Goal: Transaction & Acquisition: Purchase product/service

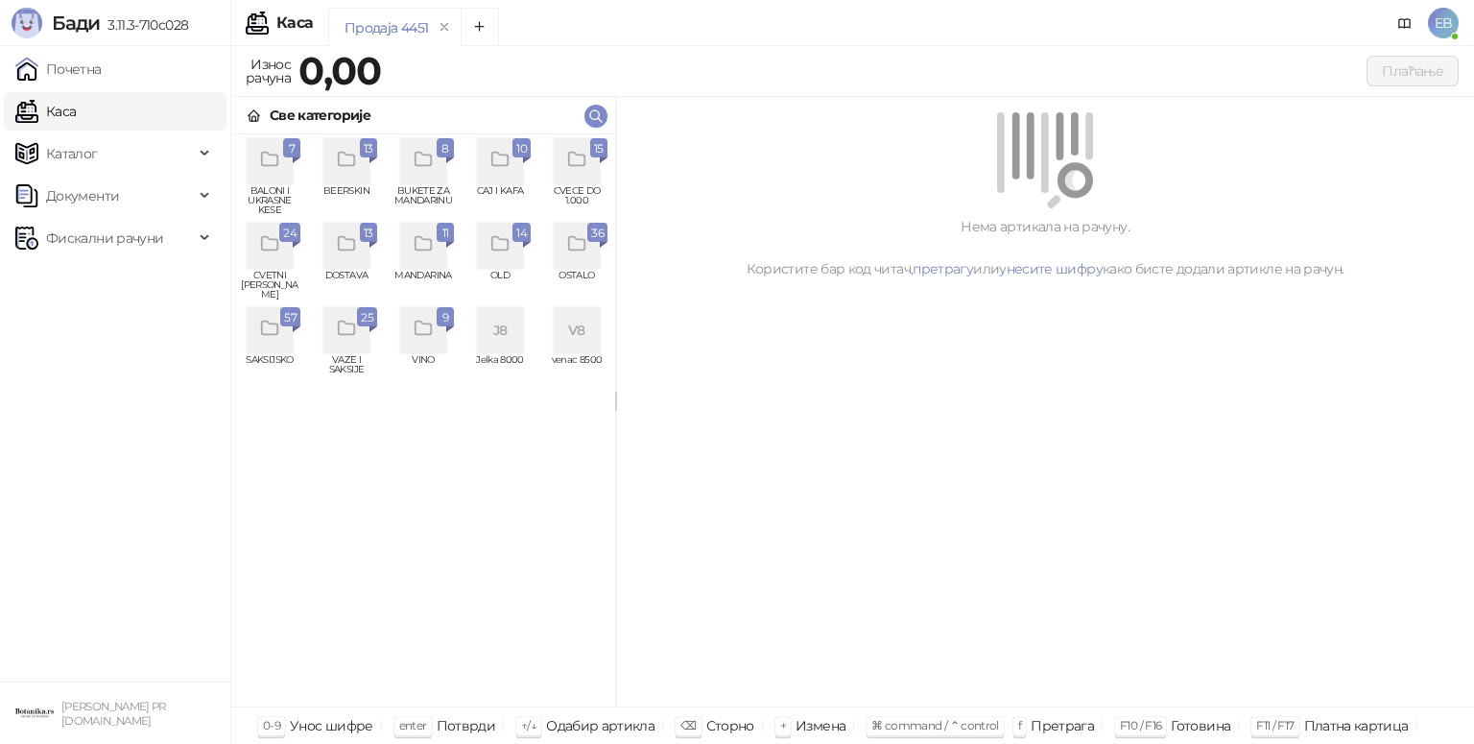
click at [341, 334] on icon "grid" at bounding box center [347, 329] width 22 height 22
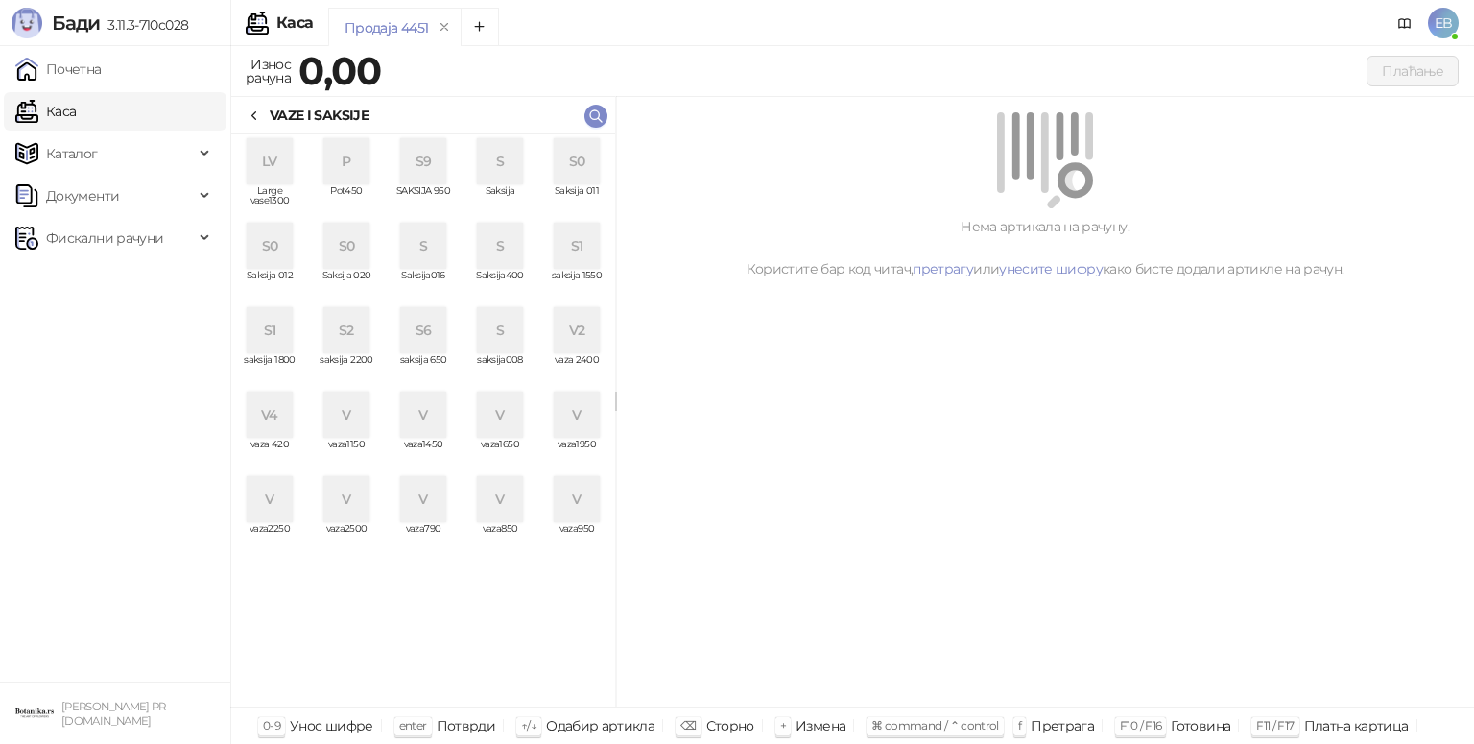
click at [503, 171] on div "S" at bounding box center [500, 161] width 46 height 46
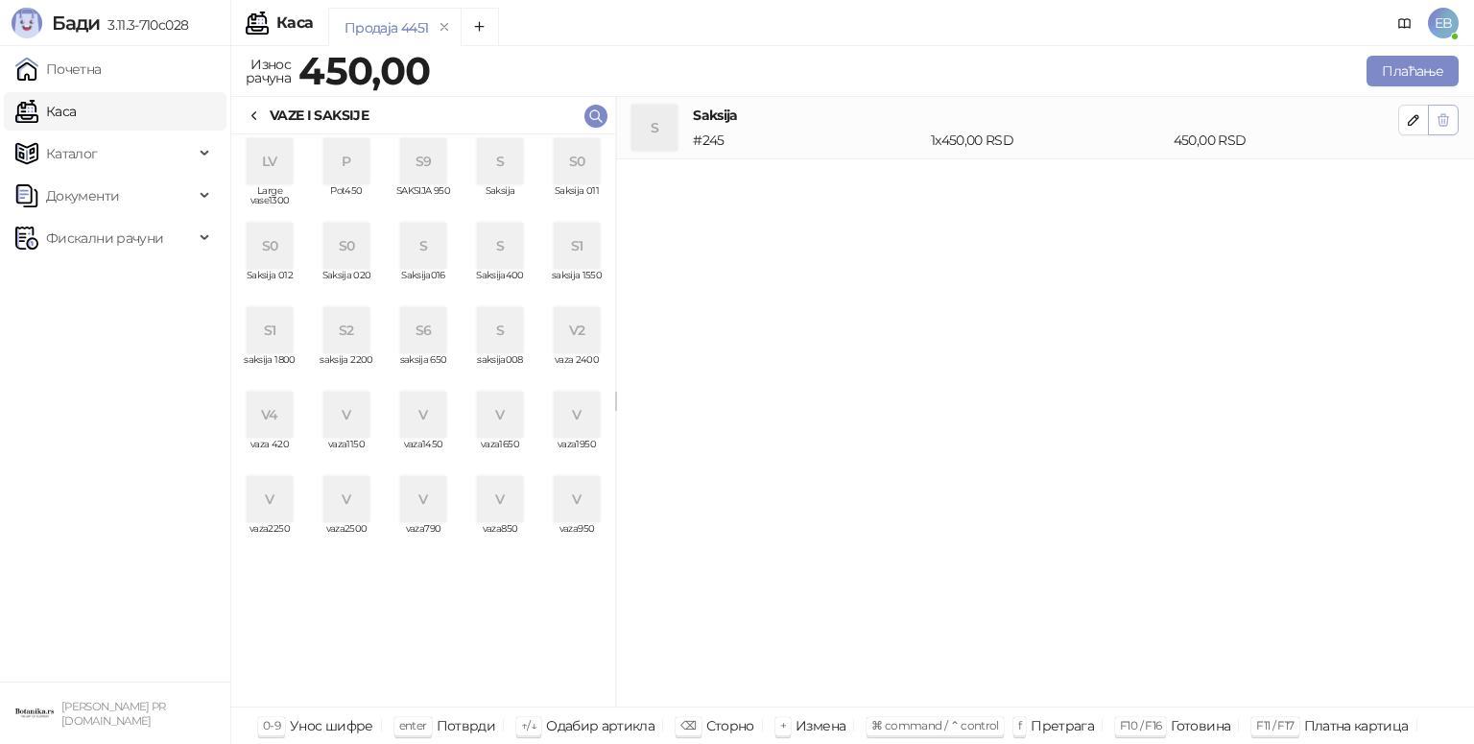
click at [1446, 125] on icon "button" at bounding box center [1443, 120] width 11 height 12
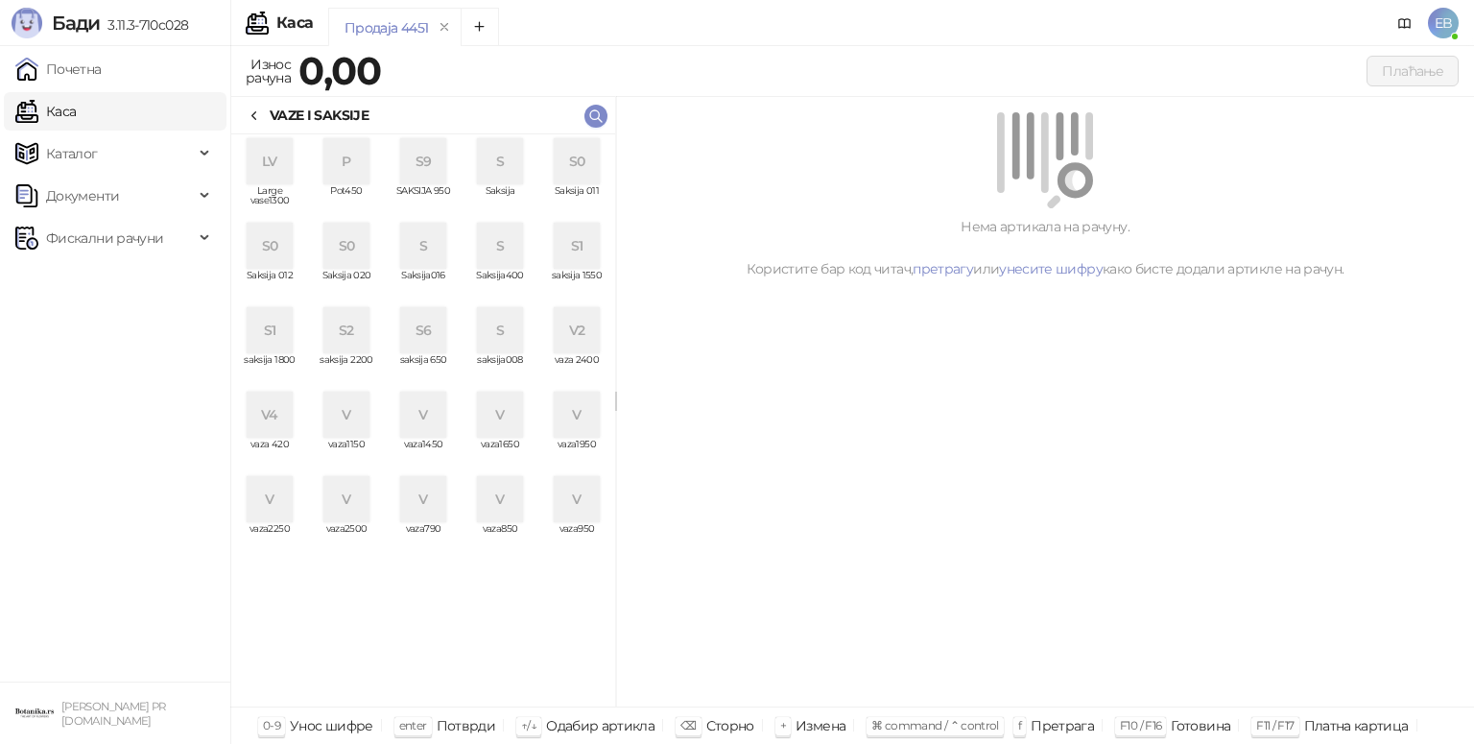
click at [422, 177] on div "S9" at bounding box center [423, 161] width 46 height 46
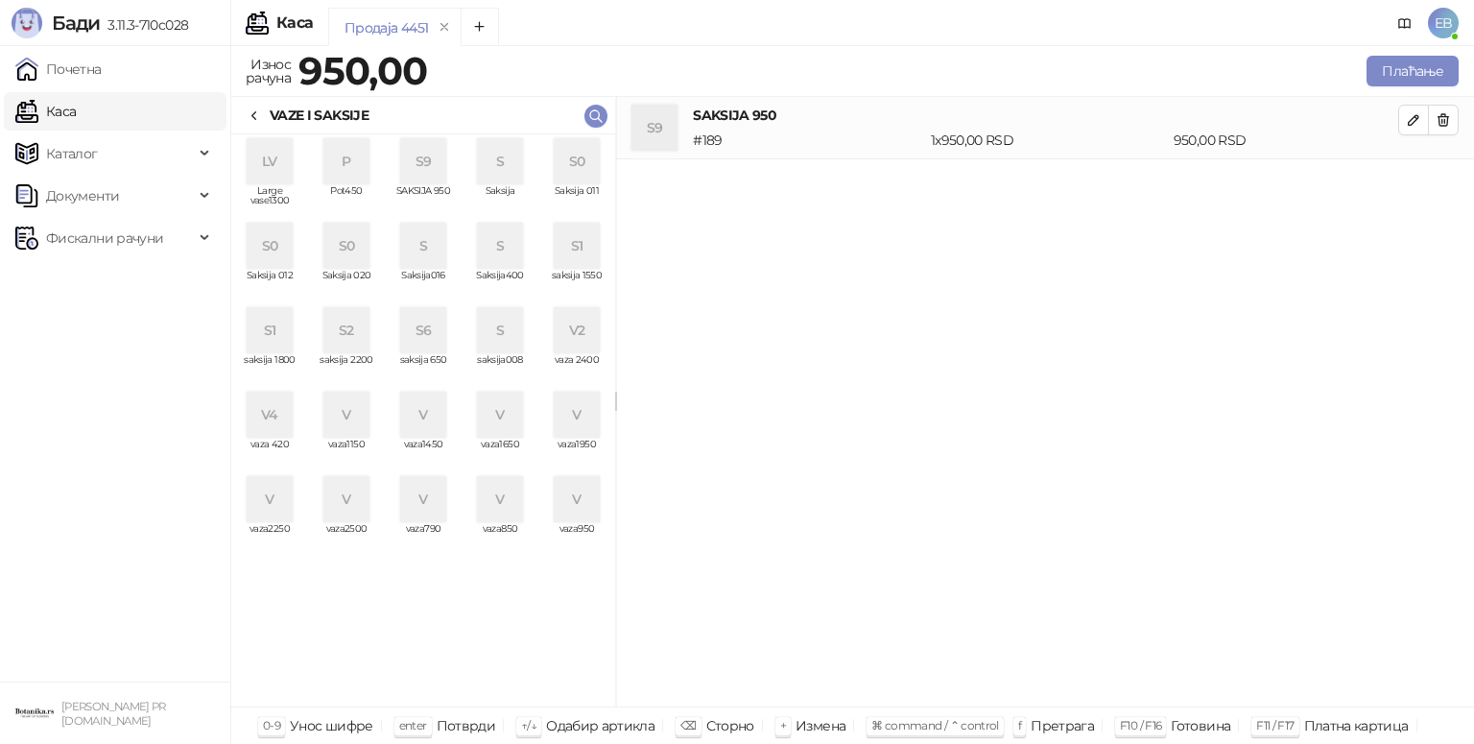
click at [256, 117] on icon at bounding box center [254, 115] width 15 height 15
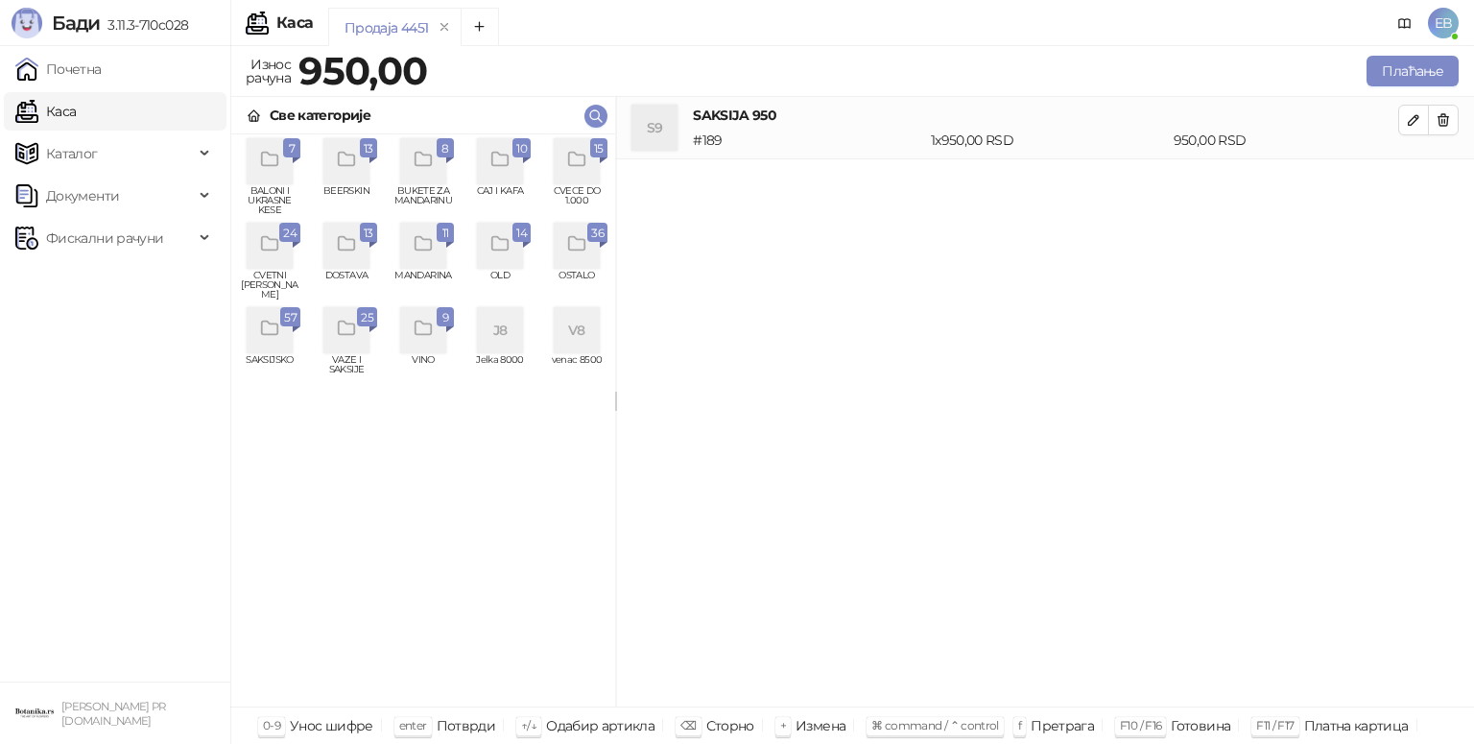
click at [276, 322] on icon "grid" at bounding box center [270, 329] width 22 height 22
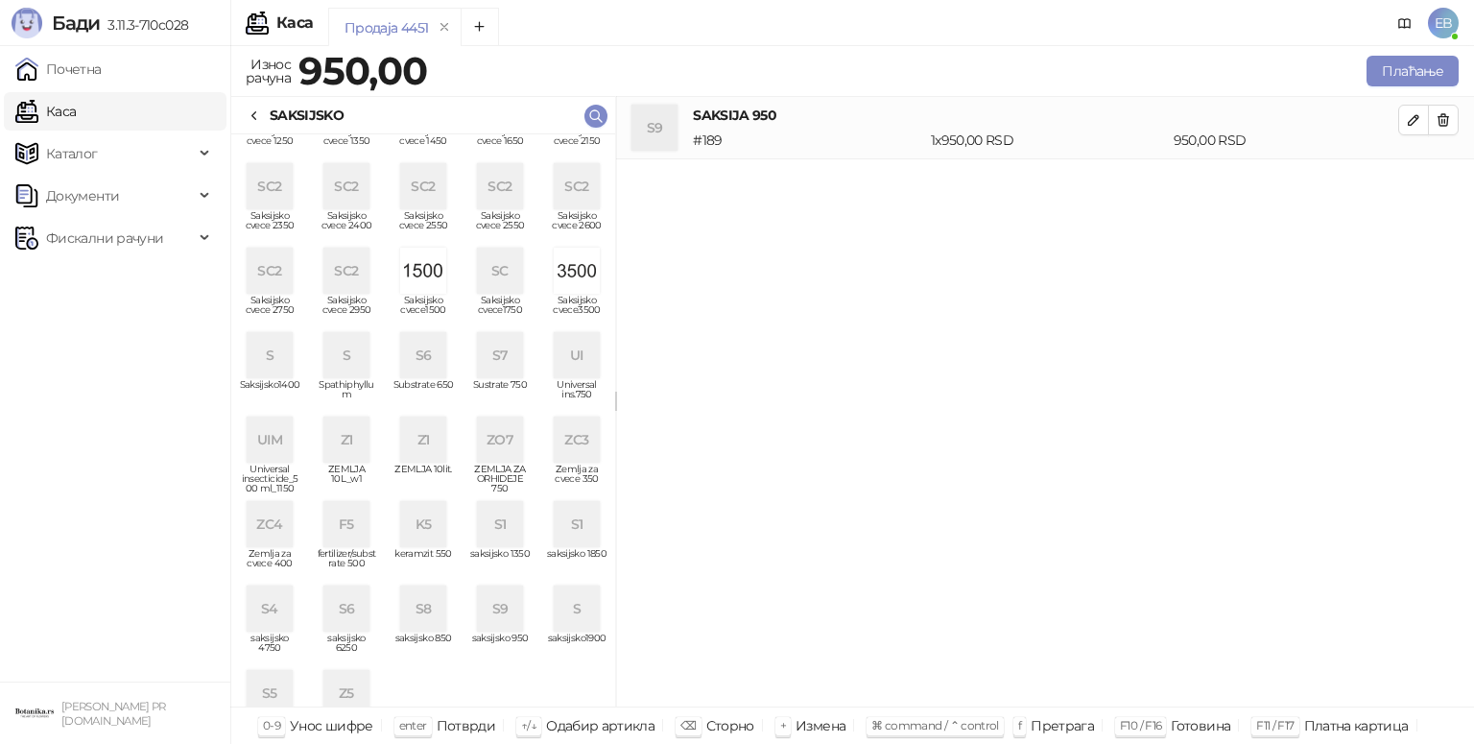
scroll to position [441, 0]
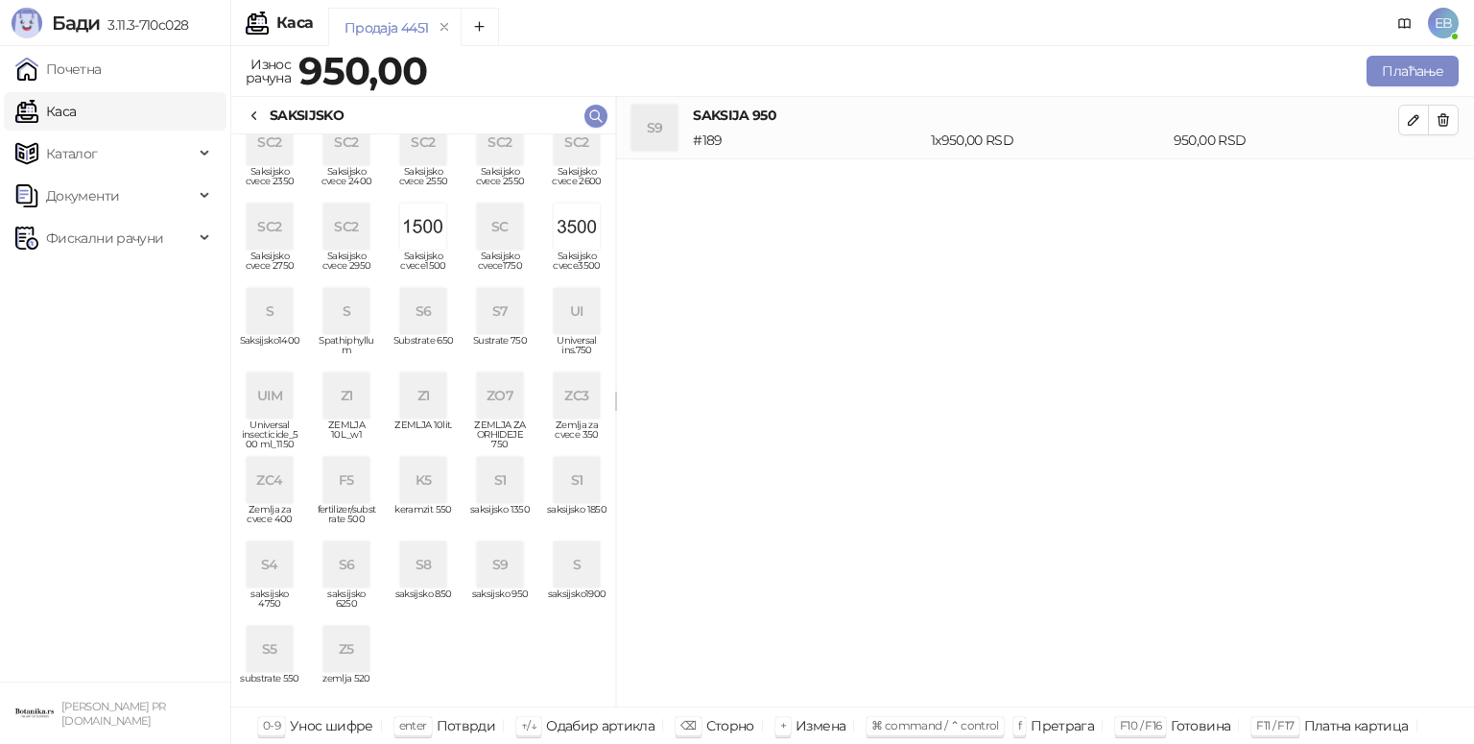
click at [266, 636] on div "S5" at bounding box center [270, 649] width 46 height 46
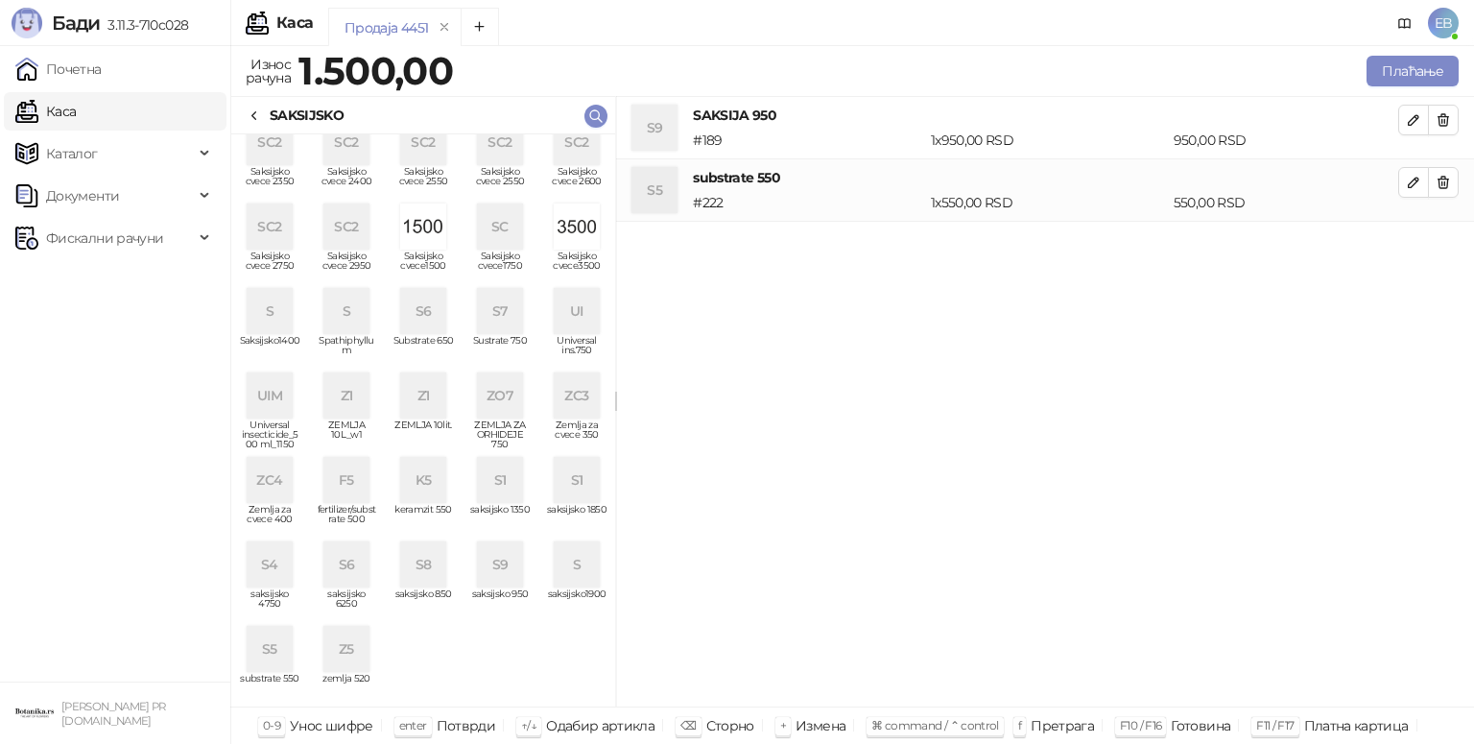
click at [261, 484] on div "ZC4" at bounding box center [270, 480] width 46 height 46
click at [261, 113] on icon at bounding box center [254, 115] width 15 height 15
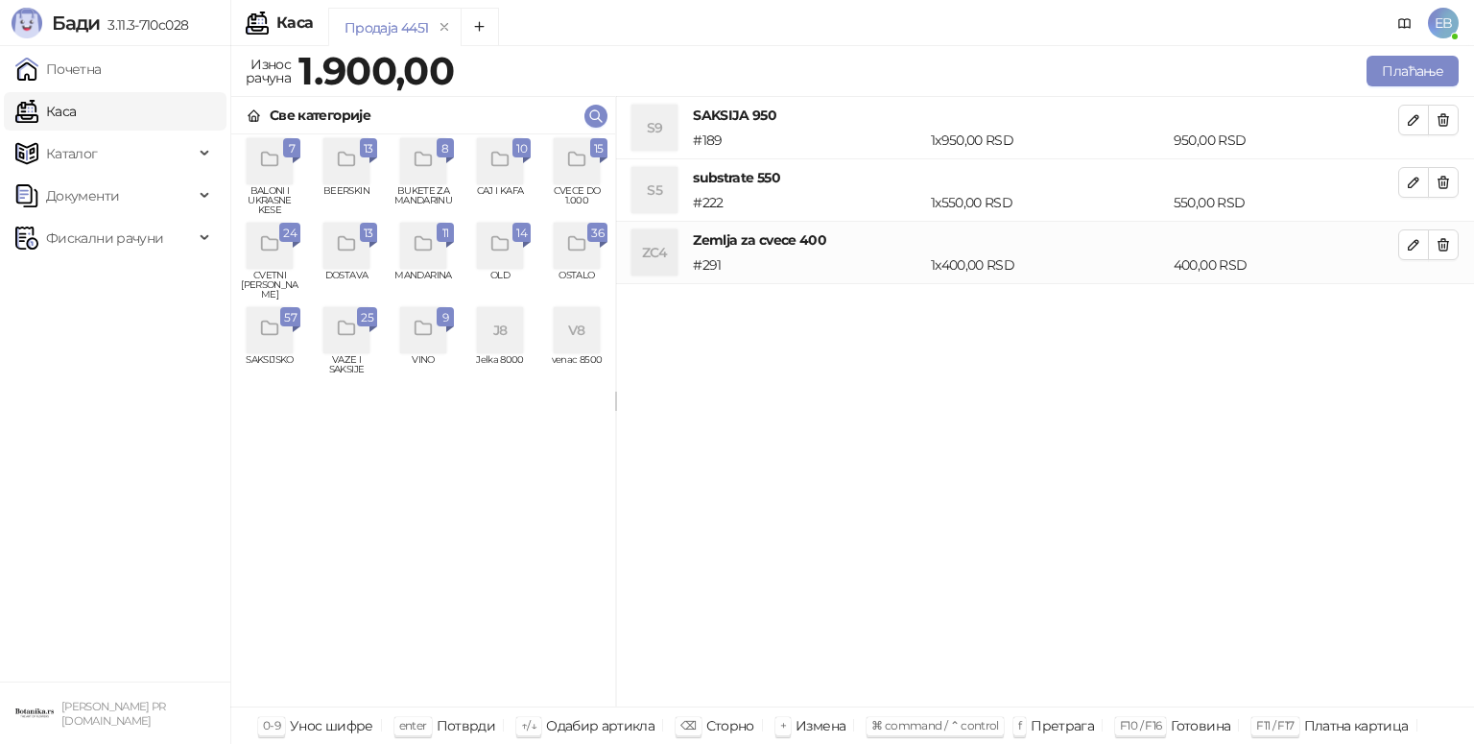
click at [568, 161] on icon "grid" at bounding box center [576, 159] width 16 height 13
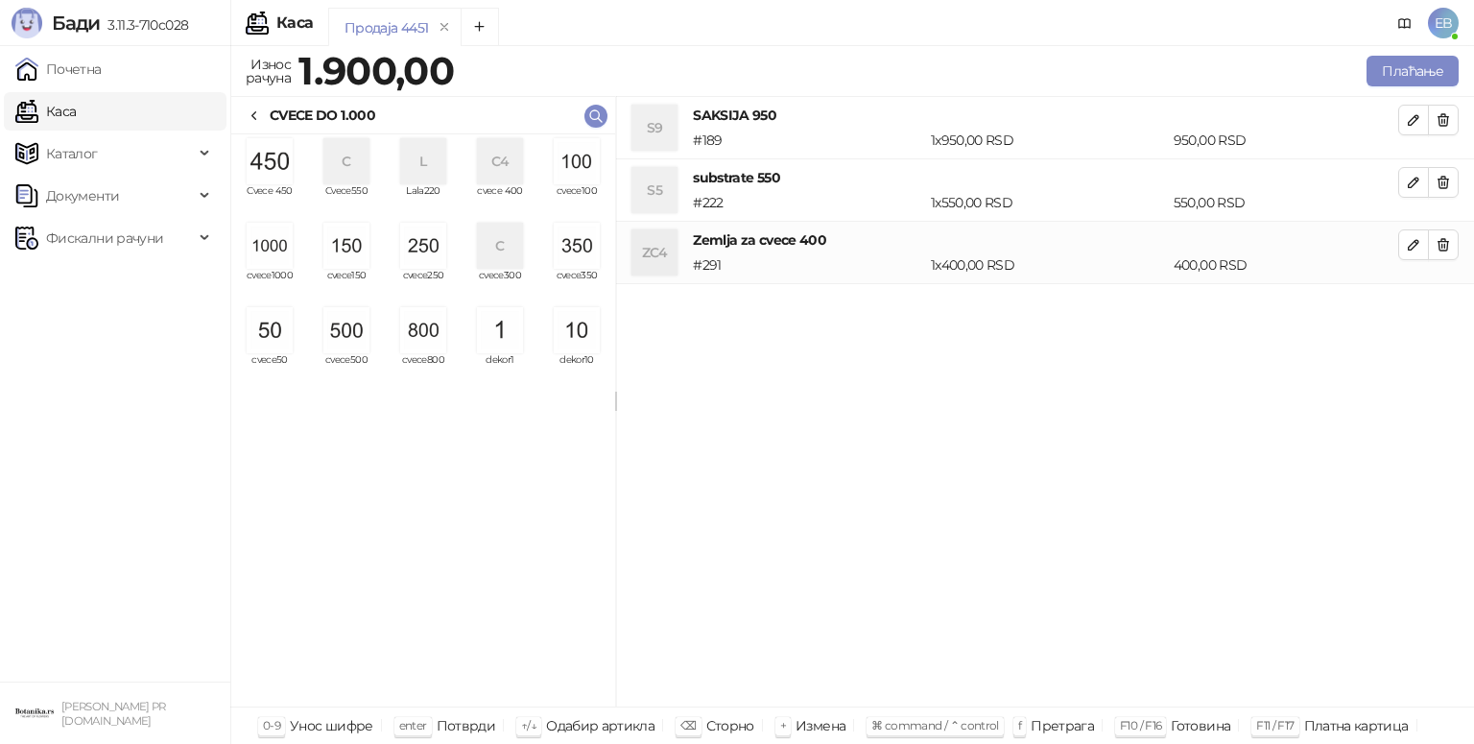
click at [577, 171] on img "grid" at bounding box center [577, 161] width 46 height 46
click at [567, 334] on img "grid" at bounding box center [577, 330] width 46 height 46
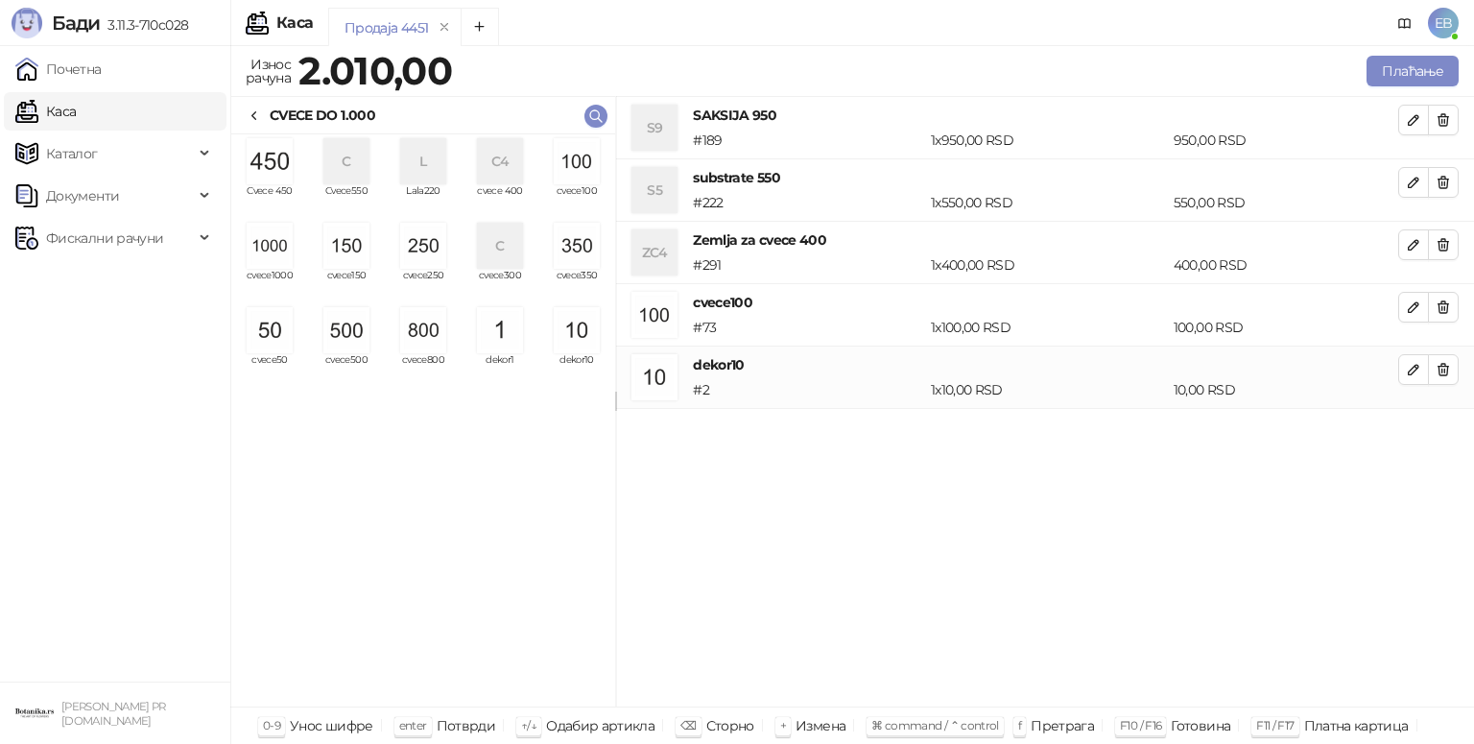
click at [567, 334] on img "grid" at bounding box center [577, 330] width 46 height 46
click at [1409, 71] on button "Плаћање" at bounding box center [1412, 71] width 92 height 31
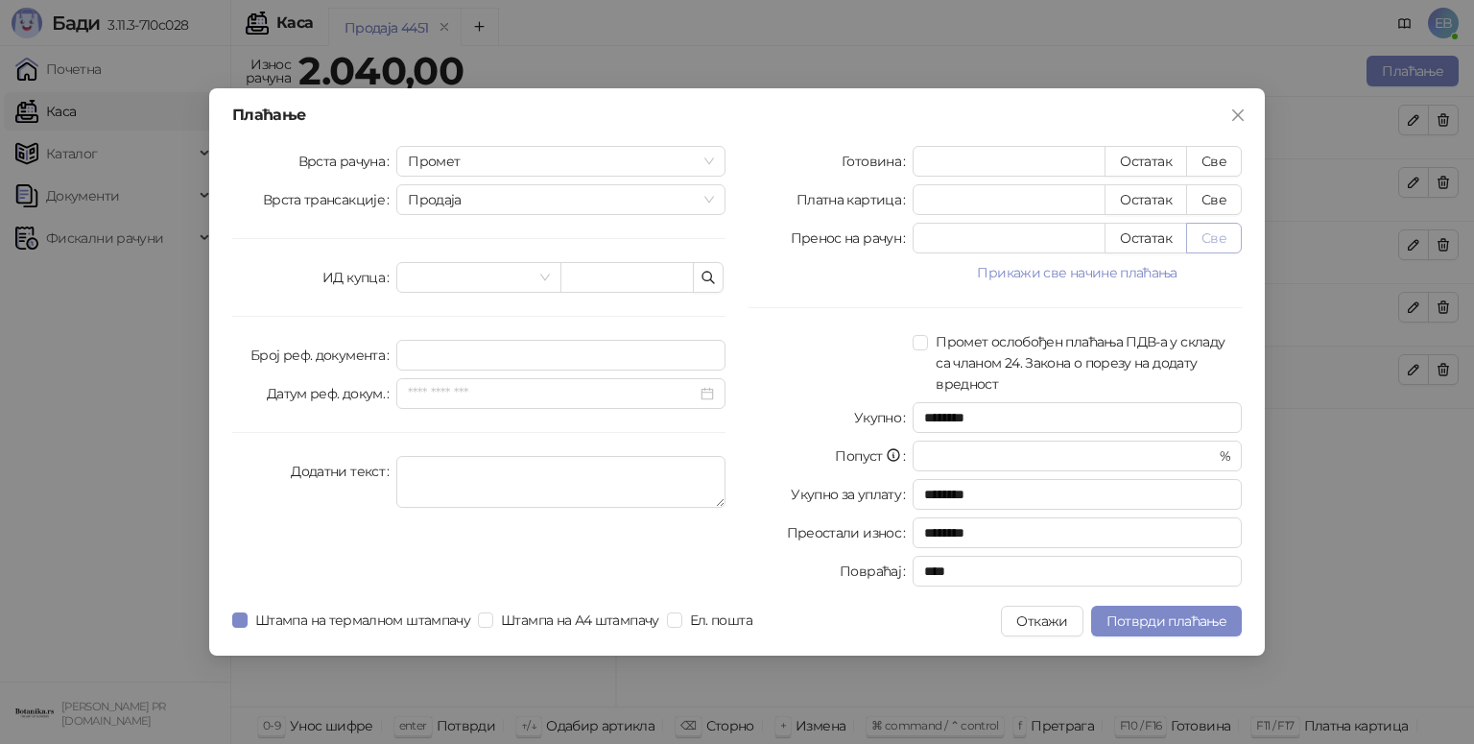
click at [1200, 240] on button "Све" at bounding box center [1214, 238] width 56 height 31
type input "****"
click at [1159, 631] on button "Потврди плаћање" at bounding box center [1166, 620] width 151 height 31
